Goal: Check status: Check status

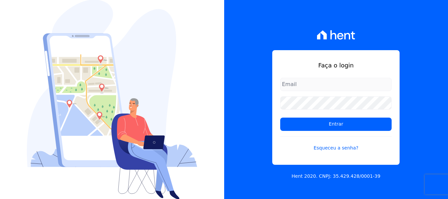
click at [294, 76] on div "Faça o login Entrar Esqueceu a senha?" at bounding box center [336, 107] width 127 height 115
click at [300, 80] on input "email" at bounding box center [337, 84] width 112 height 13
type input "joao@grupovitoriasp.com.br"
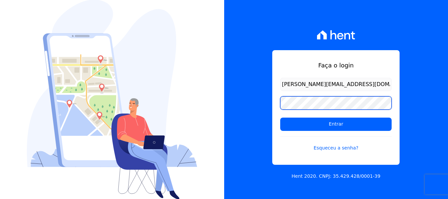
click at [281, 118] on input "Entrar" at bounding box center [337, 124] width 112 height 13
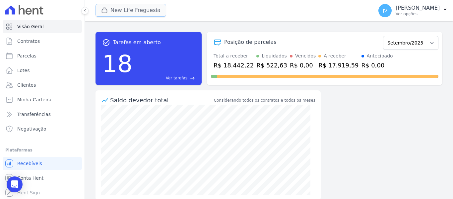
click at [132, 13] on button "New Life Freguesia" at bounding box center [131, 10] width 71 height 13
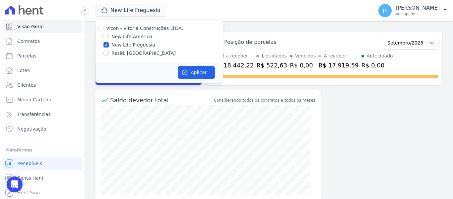
click at [101, 25] on div at bounding box center [100, 28] width 5 height 7
click at [100, 27] on input "Vicon - Vitoria Construções LTDA." at bounding box center [100, 28] width 5 height 5
checkbox input "true"
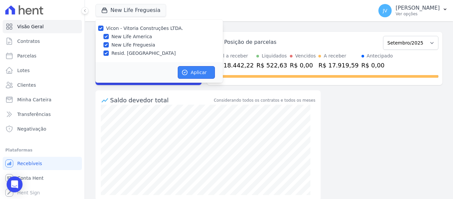
click at [191, 69] on button "Aplicar" at bounding box center [196, 72] width 37 height 13
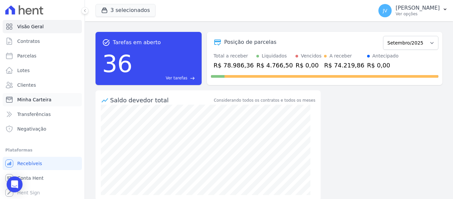
click at [34, 98] on span "Minha Carteira" at bounding box center [34, 99] width 34 height 7
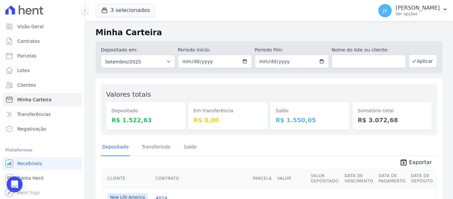
drag, startPoint x: 310, startPoint y: 121, endPoint x: 273, endPoint y: 109, distance: 39.1
click at [273, 109] on div "Saldo R$ 1.550,05" at bounding box center [311, 116] width 80 height 28
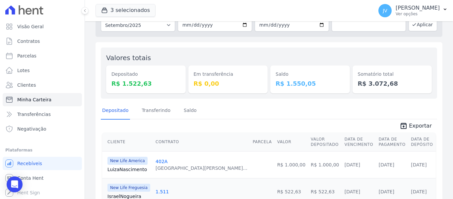
scroll to position [37, 0]
click at [322, 82] on dd "R$ 1.550,05" at bounding box center [310, 83] width 69 height 9
